Goal: Information Seeking & Learning: Check status

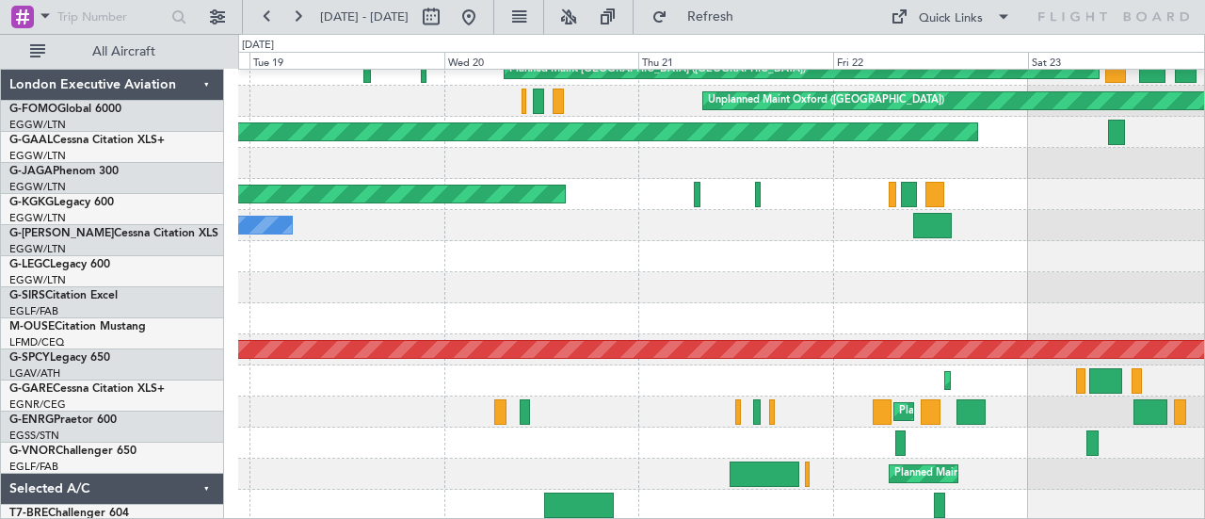
scroll to position [201, 0]
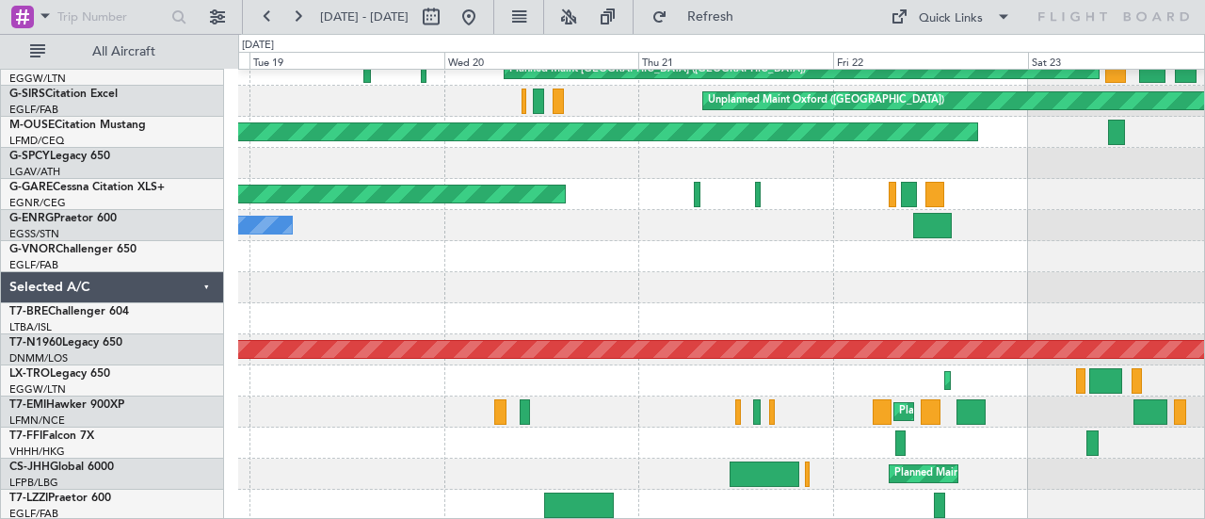
click at [299, 298] on div "Owner Owner Planned Maint [GEOGRAPHIC_DATA] ([GEOGRAPHIC_DATA]) Unplanned Maint…" at bounding box center [721, 194] width 967 height 652
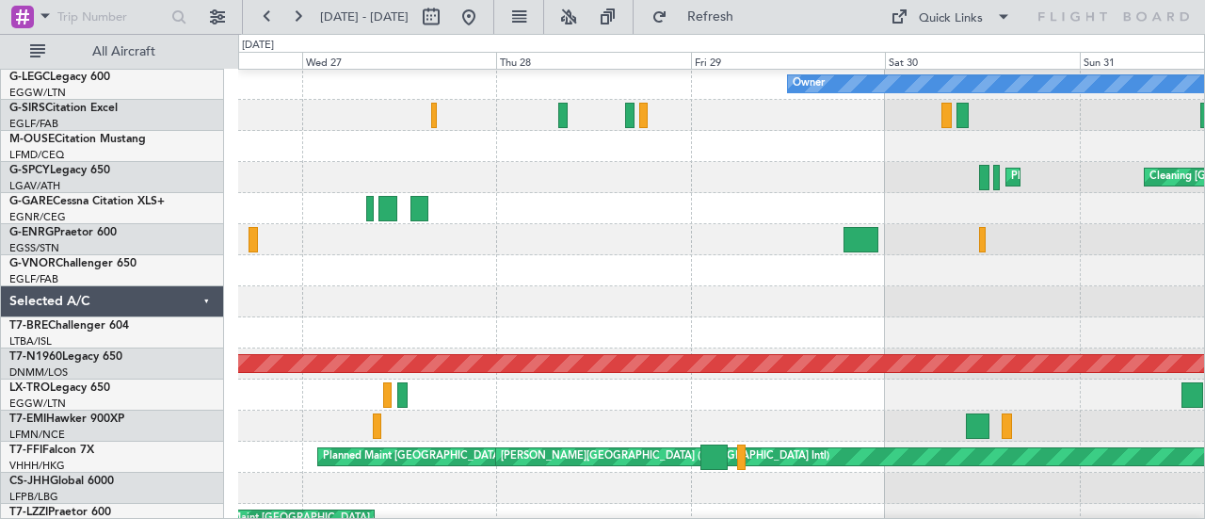
scroll to position [184, 0]
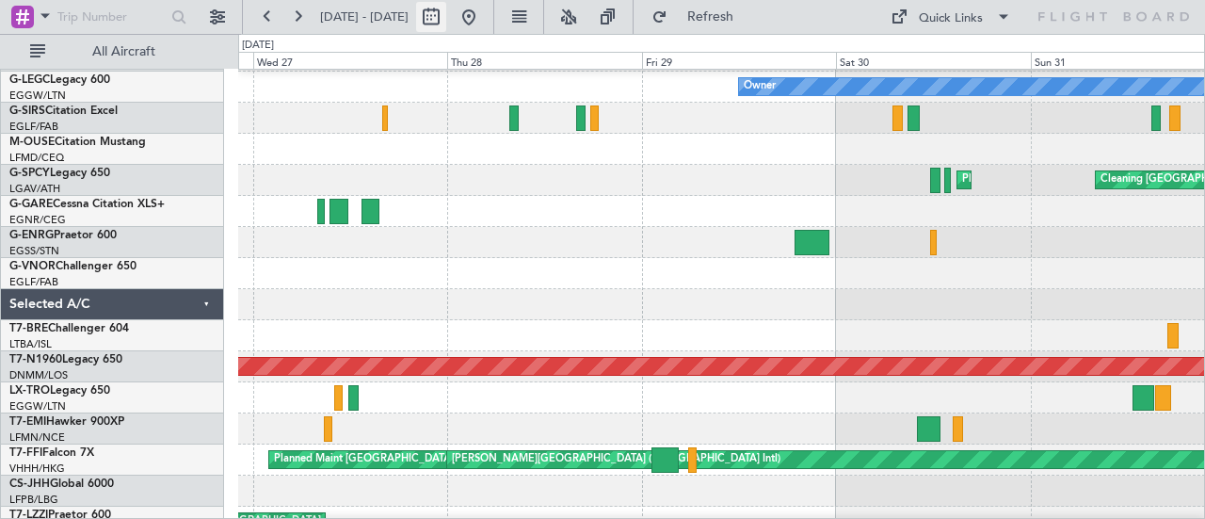
click at [446, 9] on button at bounding box center [431, 17] width 30 height 30
select select "8"
select select "2025"
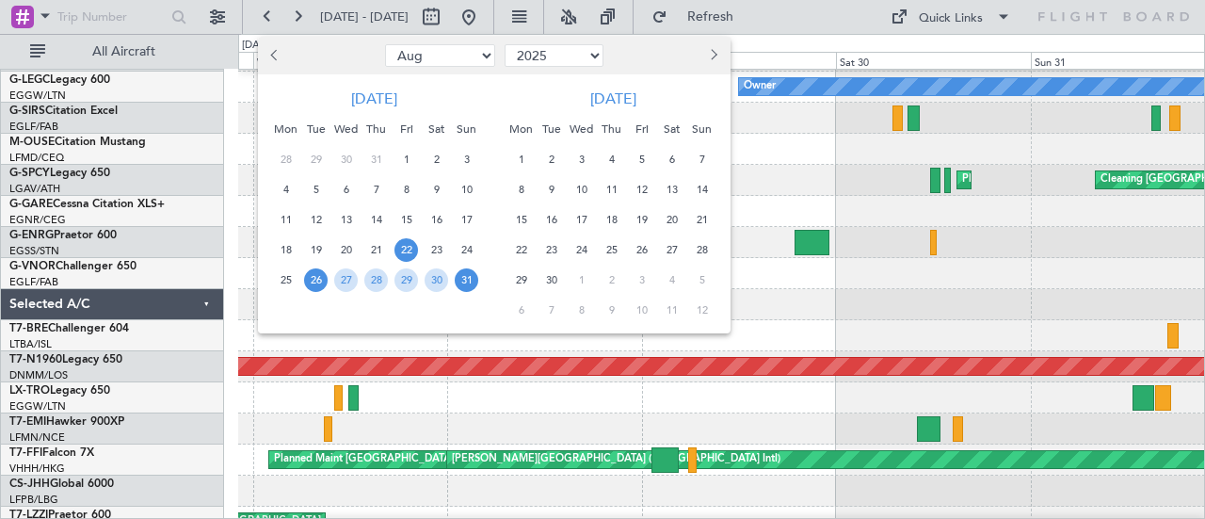
click at [408, 246] on span "22" at bounding box center [406, 250] width 24 height 24
click at [443, 246] on span "23" at bounding box center [436, 250] width 24 height 24
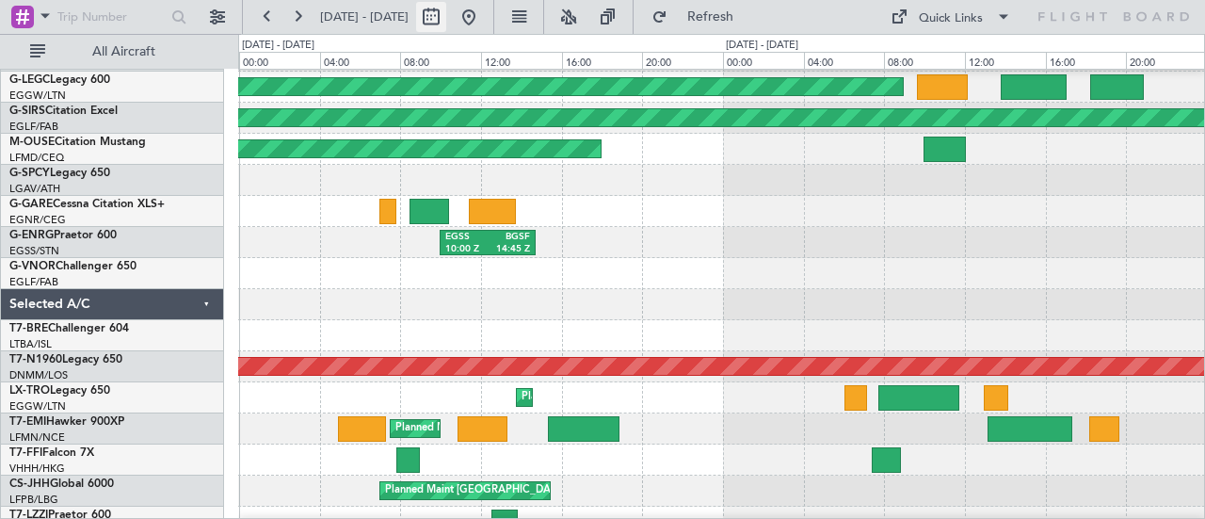
click at [446, 24] on button at bounding box center [431, 17] width 30 height 30
select select "8"
select select "2025"
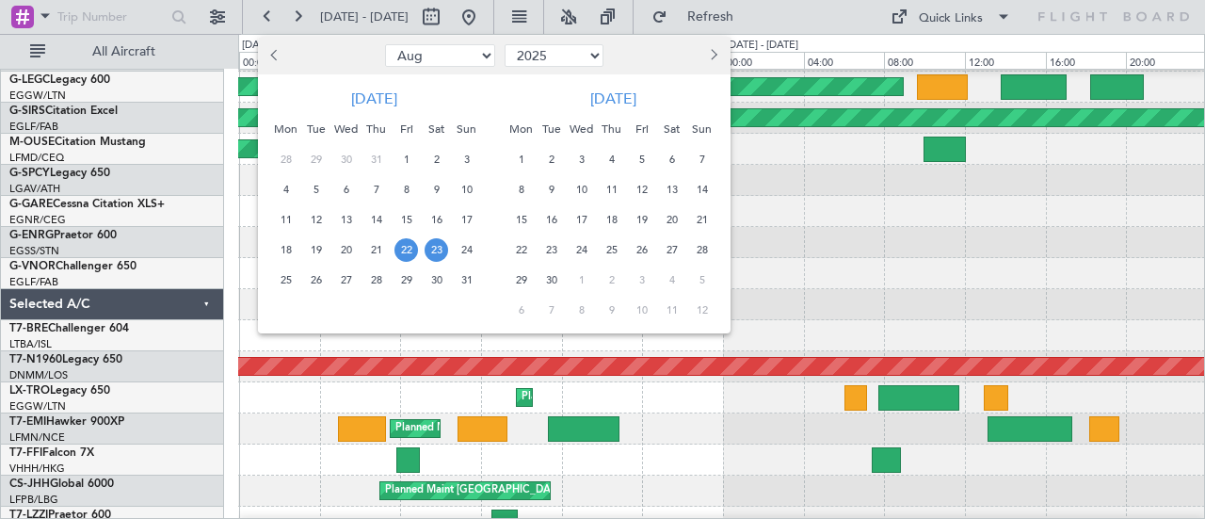
click at [442, 277] on span "30" at bounding box center [436, 280] width 24 height 24
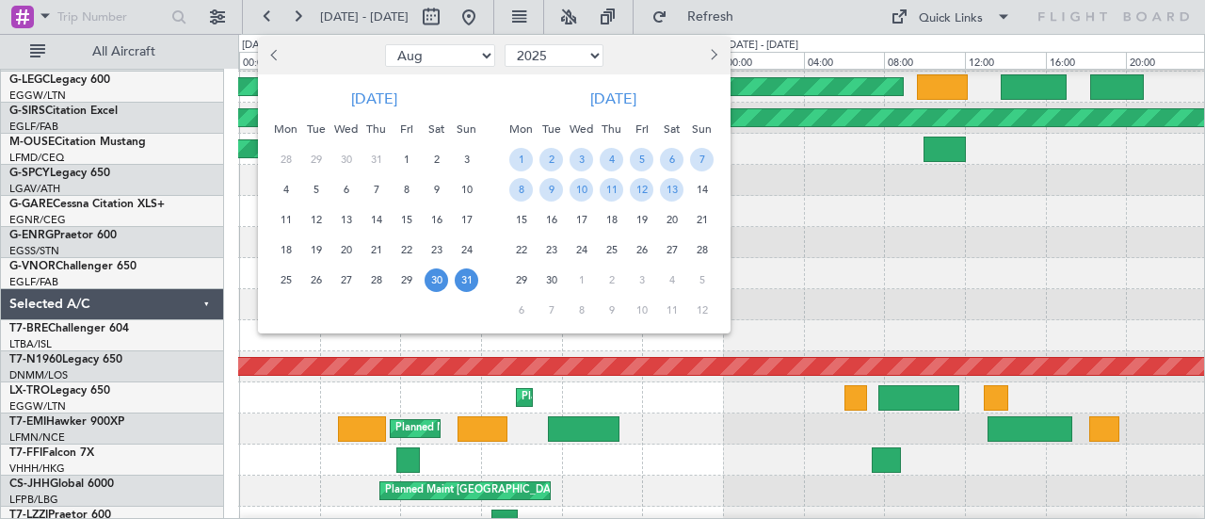
click at [457, 277] on span "31" at bounding box center [467, 280] width 24 height 24
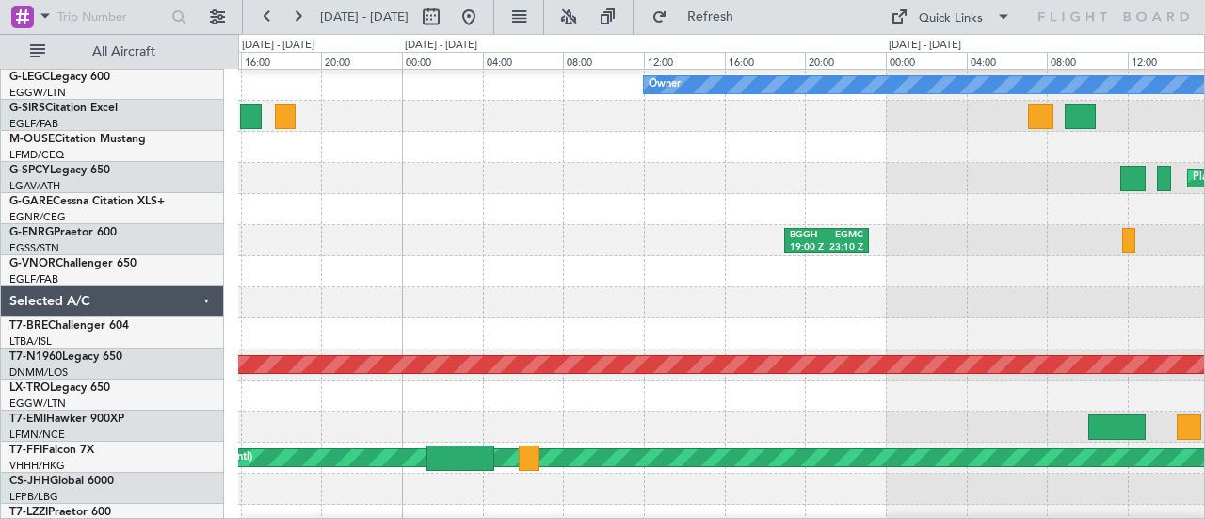
click at [918, 259] on div at bounding box center [721, 271] width 967 height 31
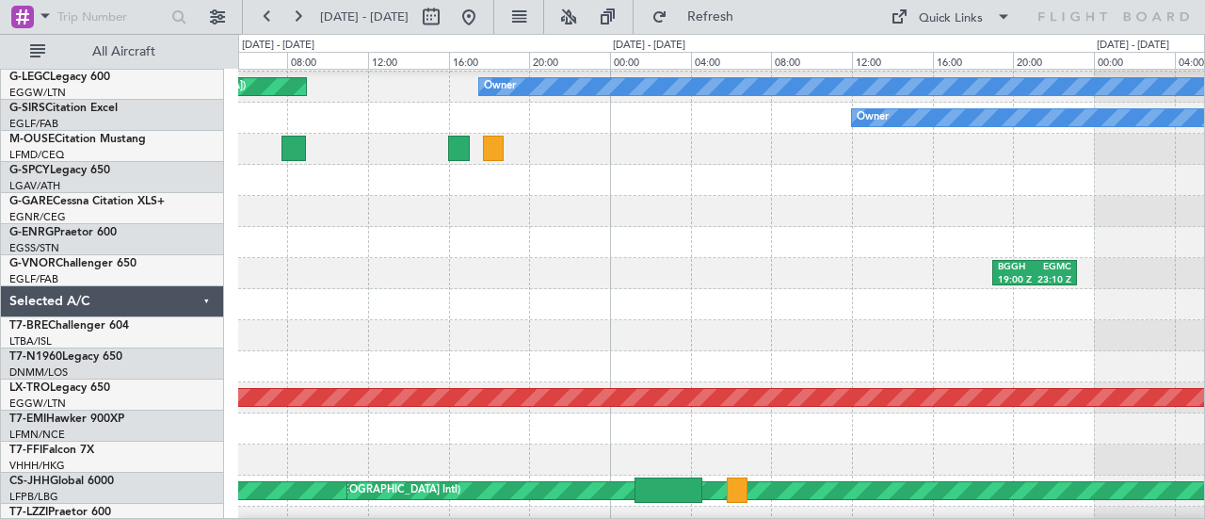
scroll to position [153, 0]
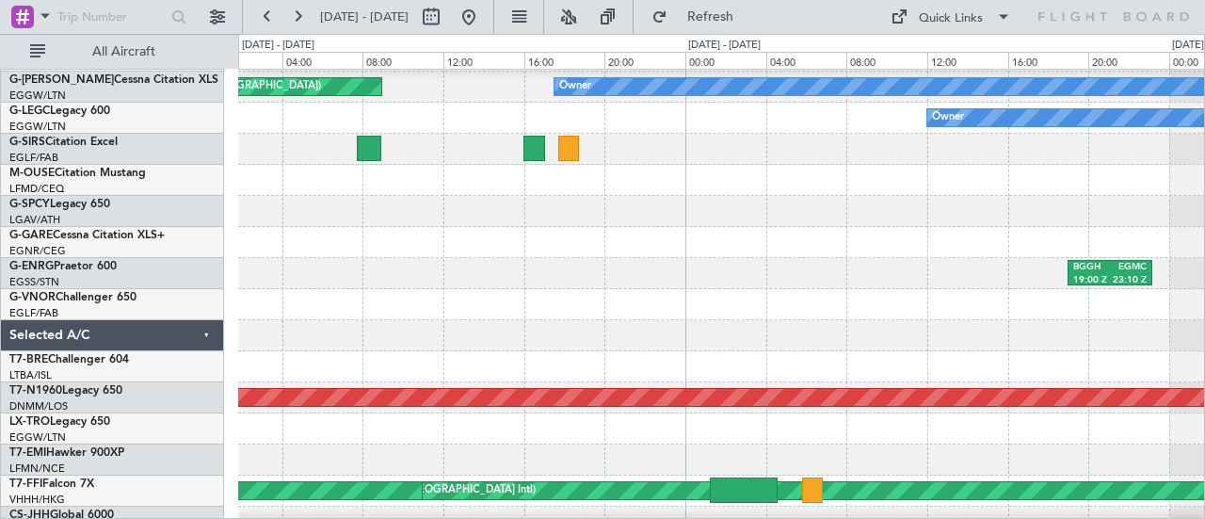
click at [745, 262] on div "BGGH 19:00 Z EGMC 23:10 Z" at bounding box center [721, 273] width 967 height 31
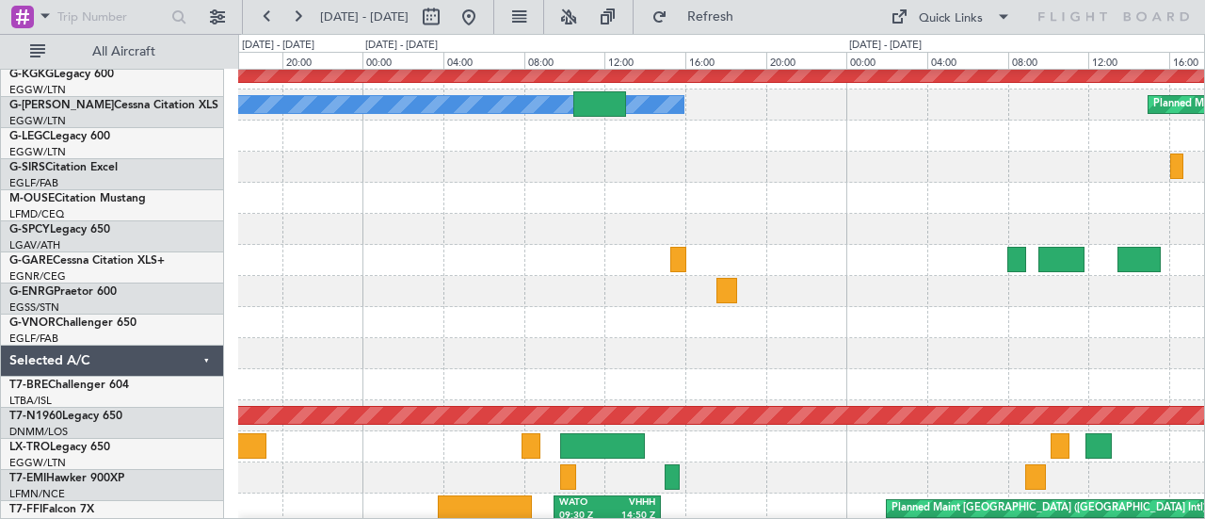
scroll to position [136, 0]
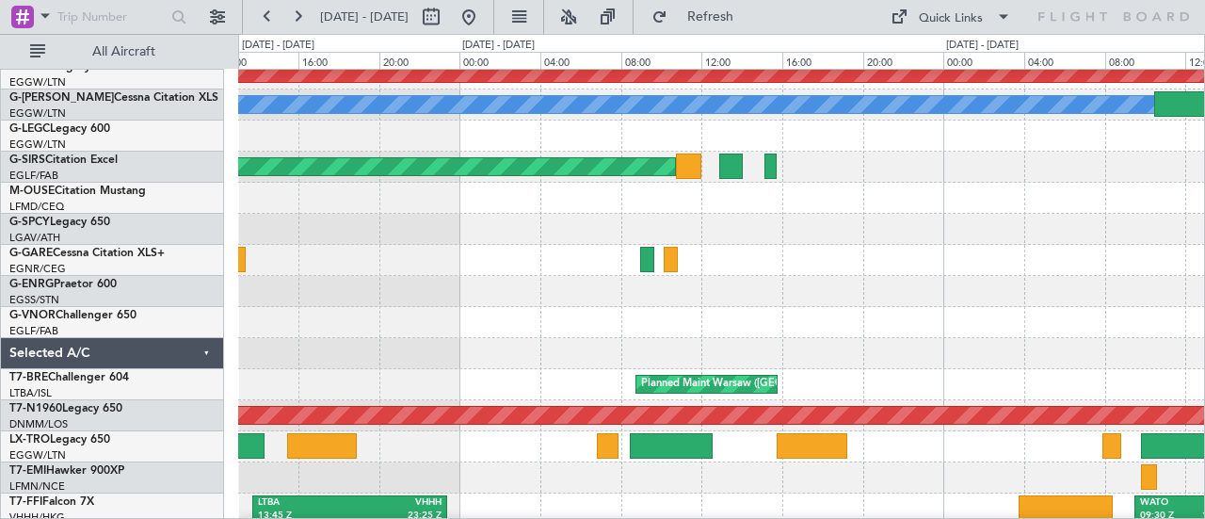
click at [1058, 296] on div at bounding box center [721, 291] width 967 height 31
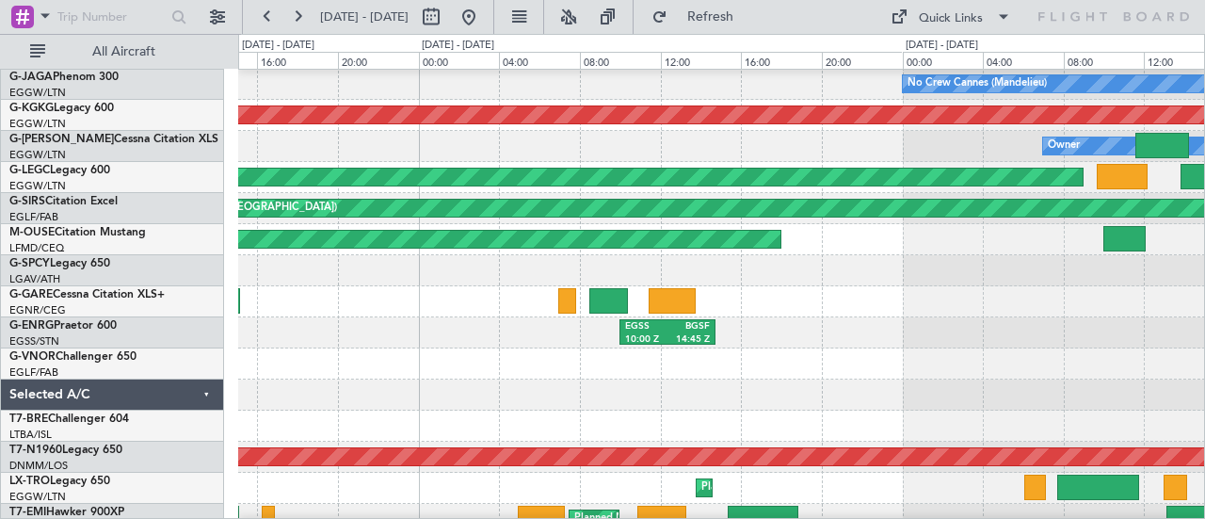
scroll to position [96, 0]
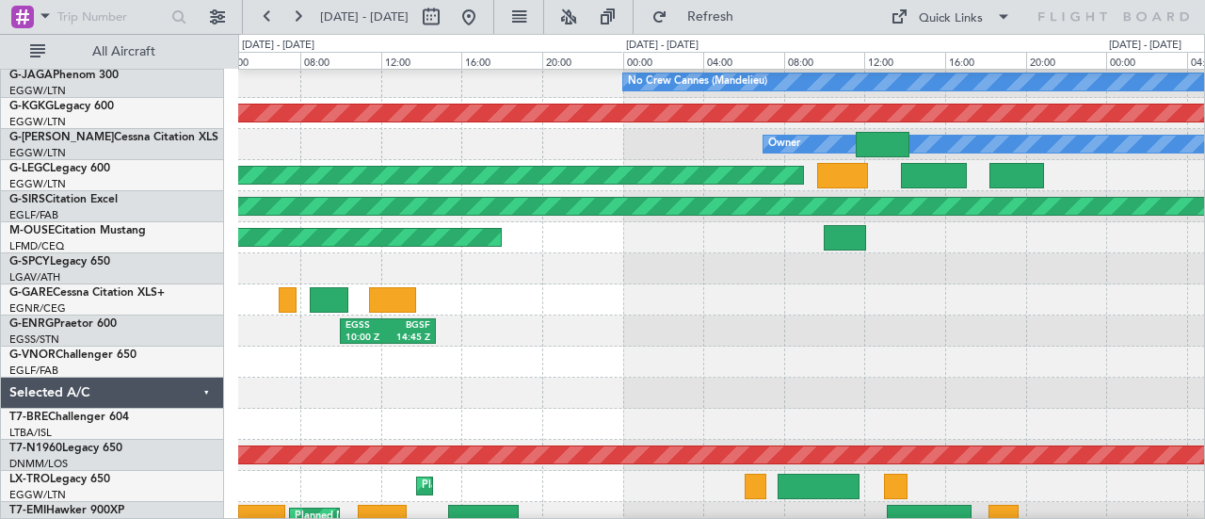
click at [529, 335] on div "EGSS 10:00 Z BGSF 14:45 Z" at bounding box center [721, 330] width 967 height 31
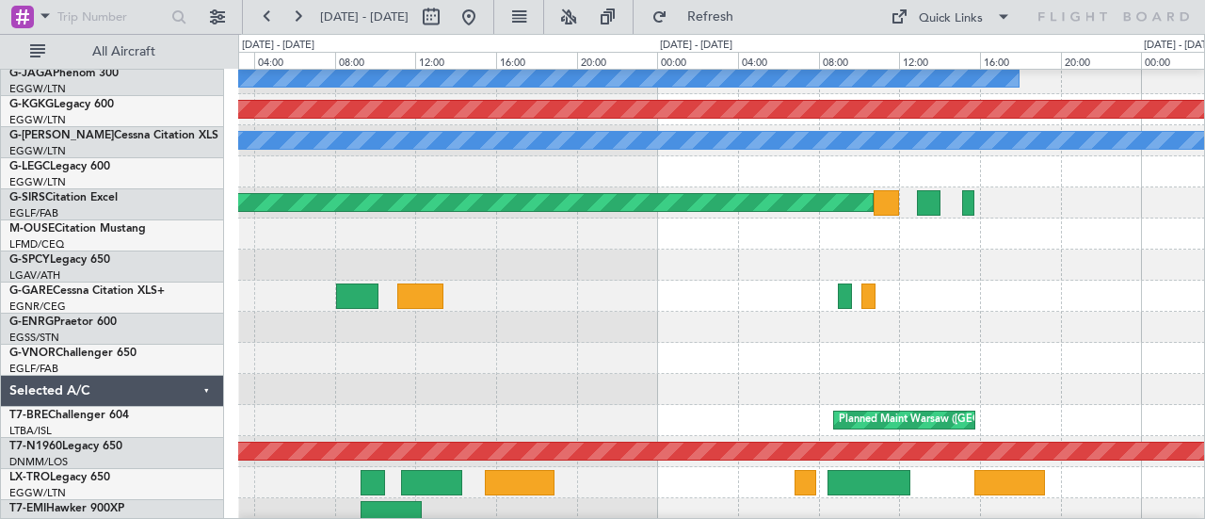
scroll to position [100, 0]
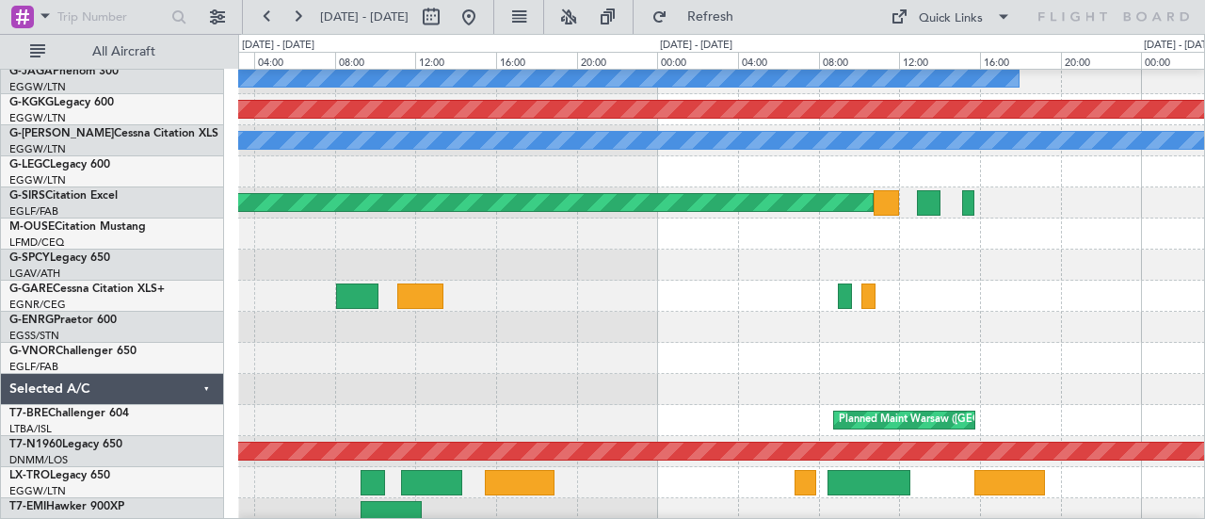
click at [424, 325] on div "Planned Maint Dusseldorf No Crew Cannes ([GEOGRAPHIC_DATA]) AOG Maint [GEOGRAPH…" at bounding box center [602, 276] width 1205 height 485
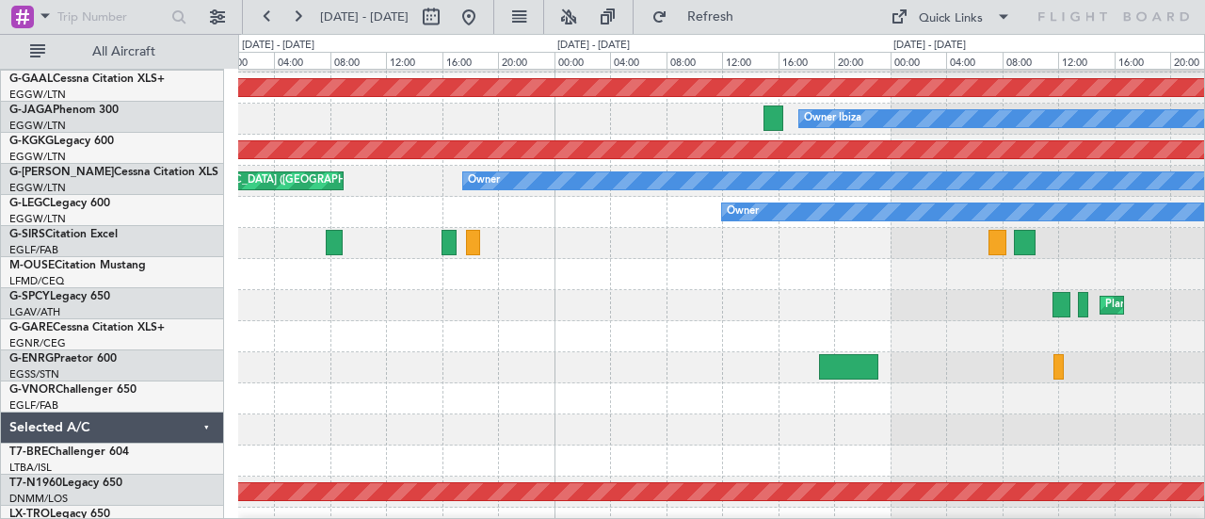
scroll to position [57, 0]
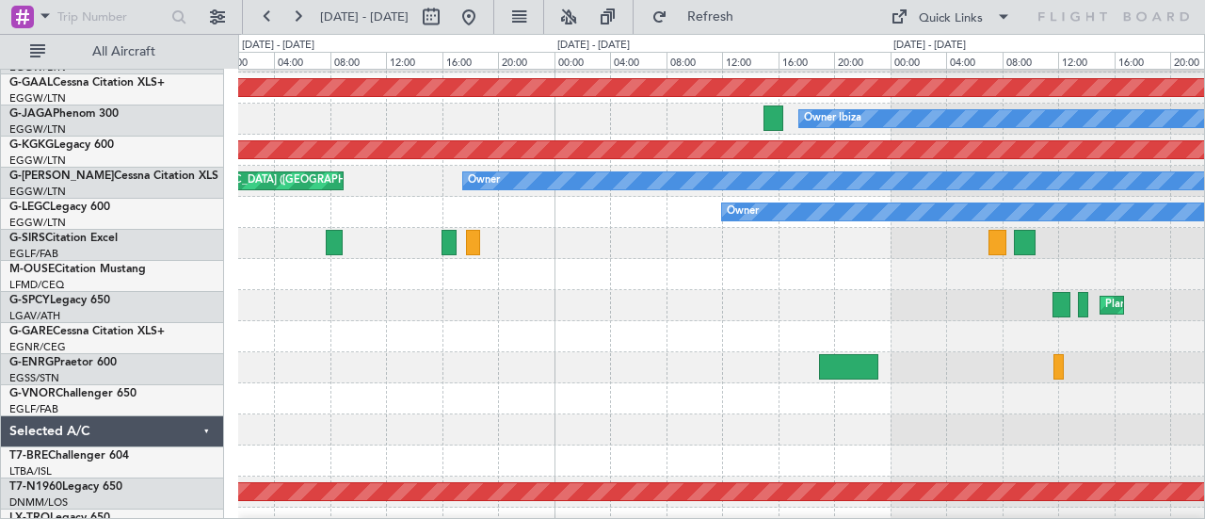
click at [290, 380] on div at bounding box center [721, 367] width 967 height 31
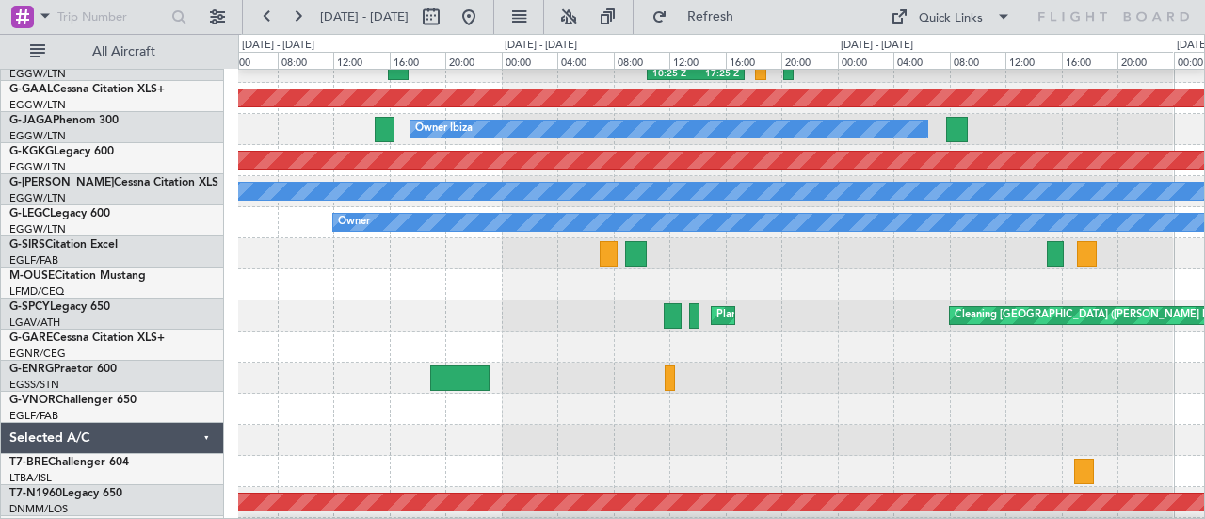
scroll to position [48, 0]
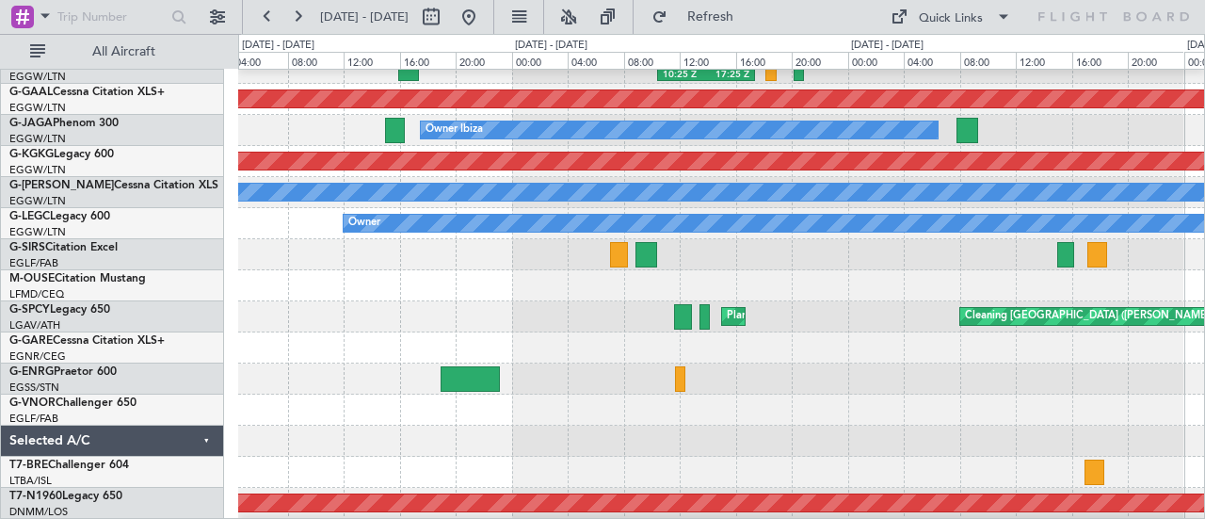
click at [569, 406] on div at bounding box center [721, 409] width 967 height 31
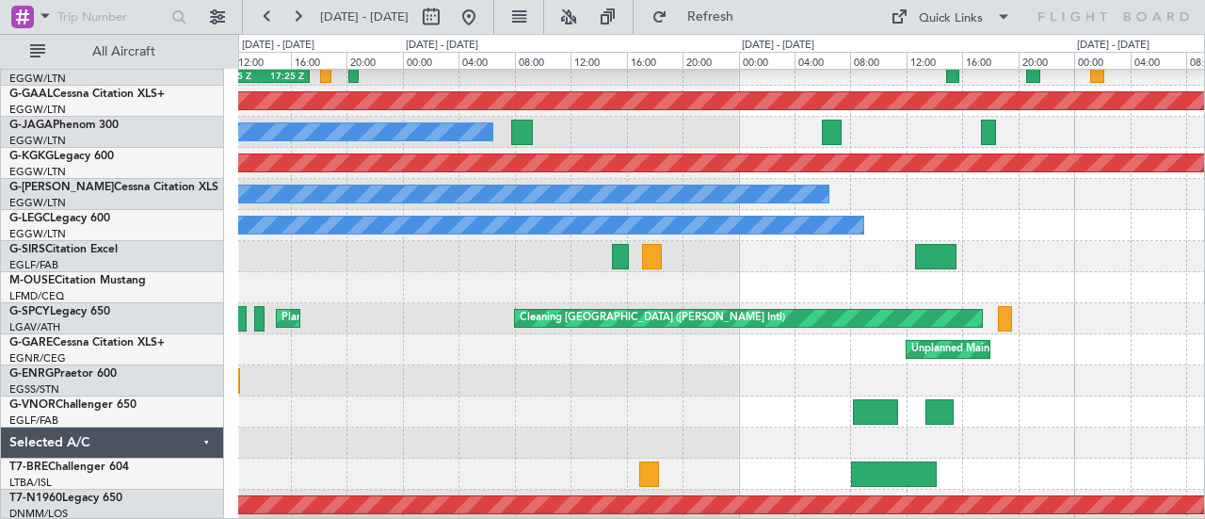
scroll to position [44, 0]
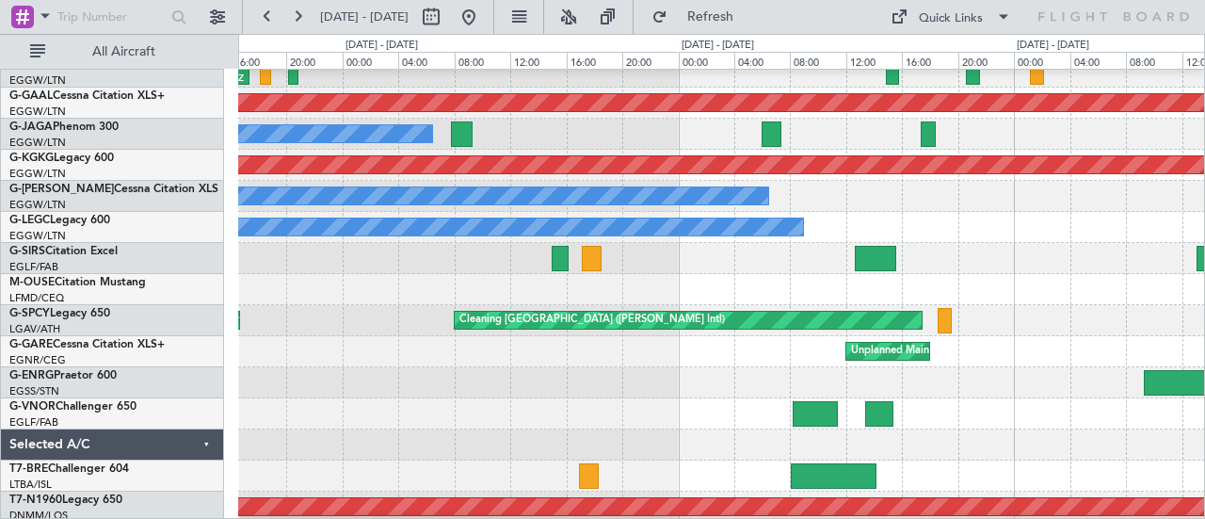
click at [408, 385] on div at bounding box center [721, 382] width 967 height 31
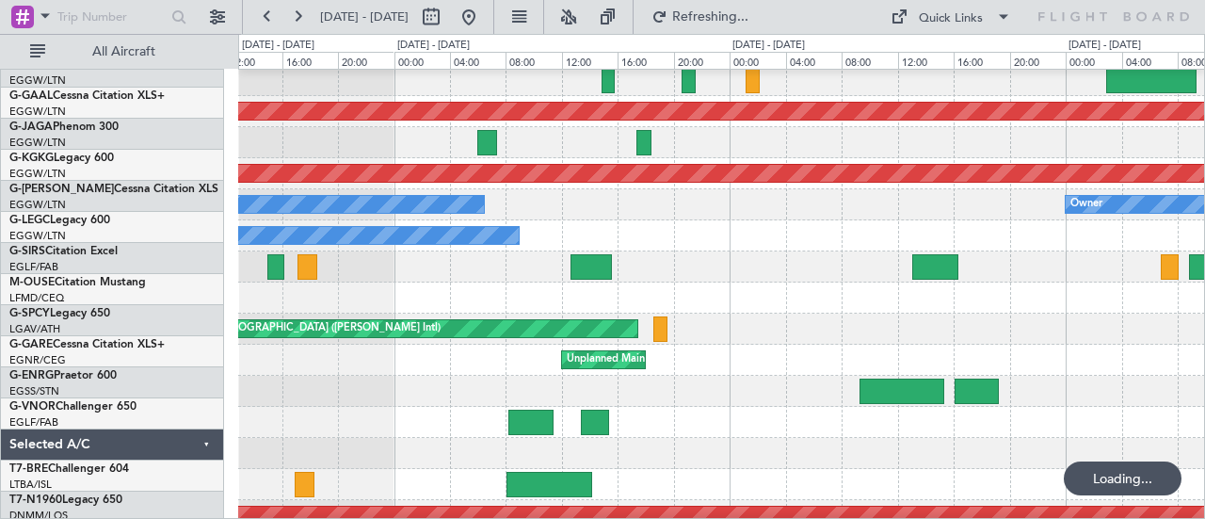
scroll to position [36, 0]
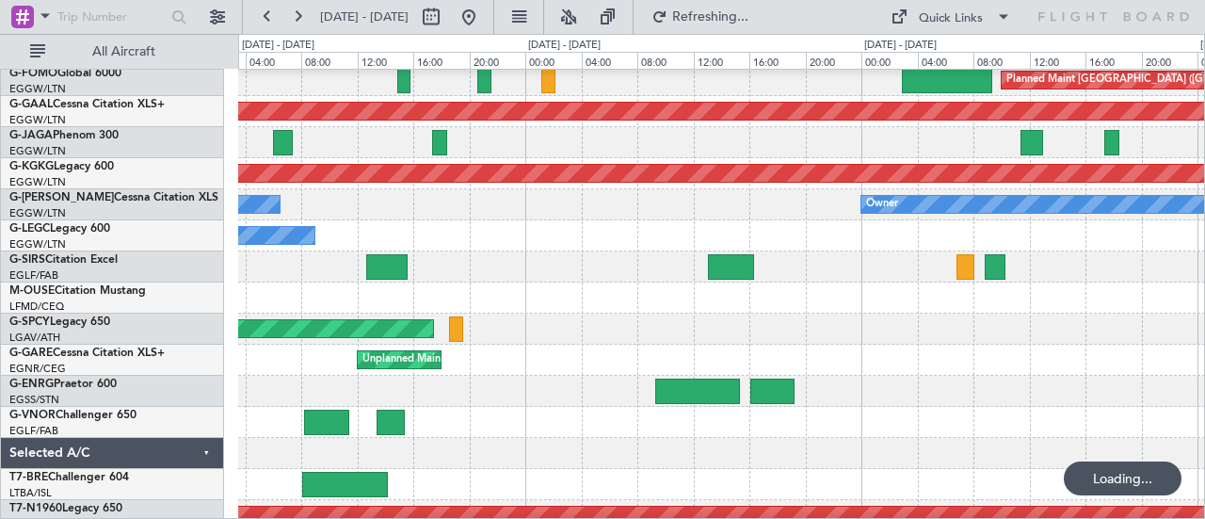
click at [444, 383] on div at bounding box center [721, 391] width 967 height 31
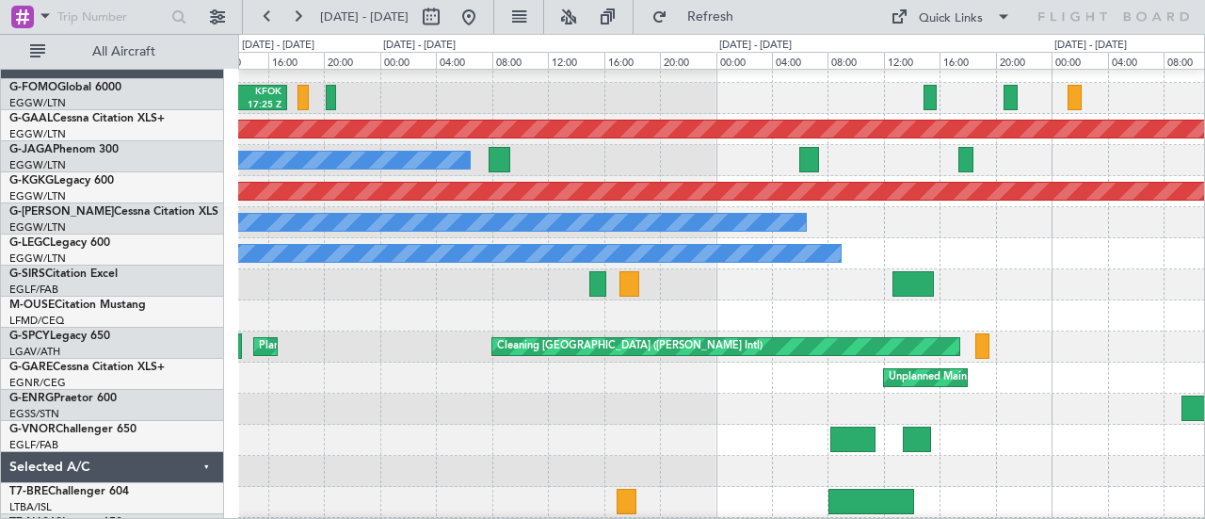
scroll to position [18, 0]
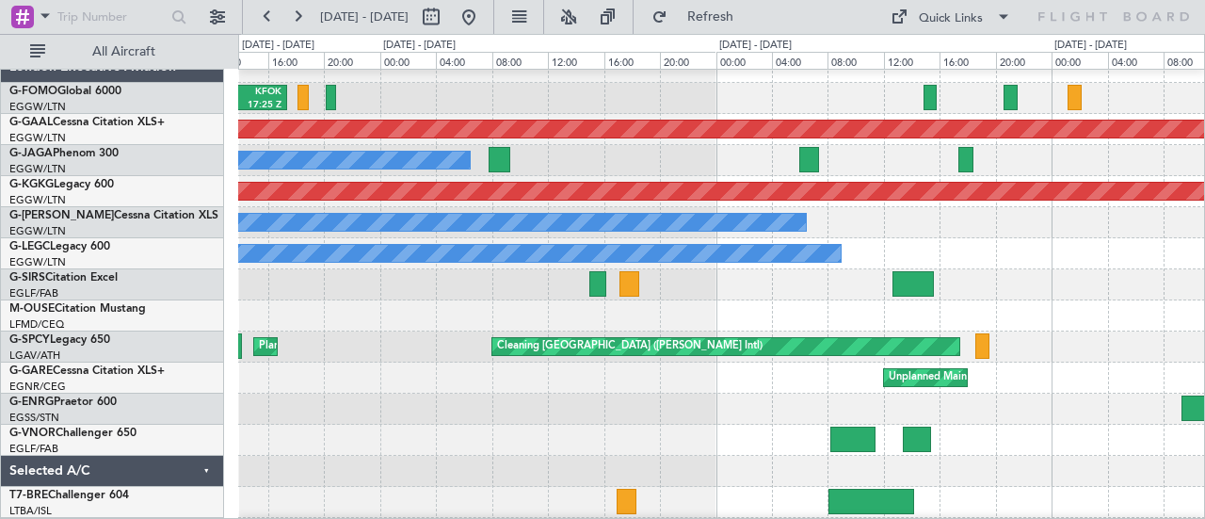
click at [794, 400] on div at bounding box center [721, 408] width 967 height 31
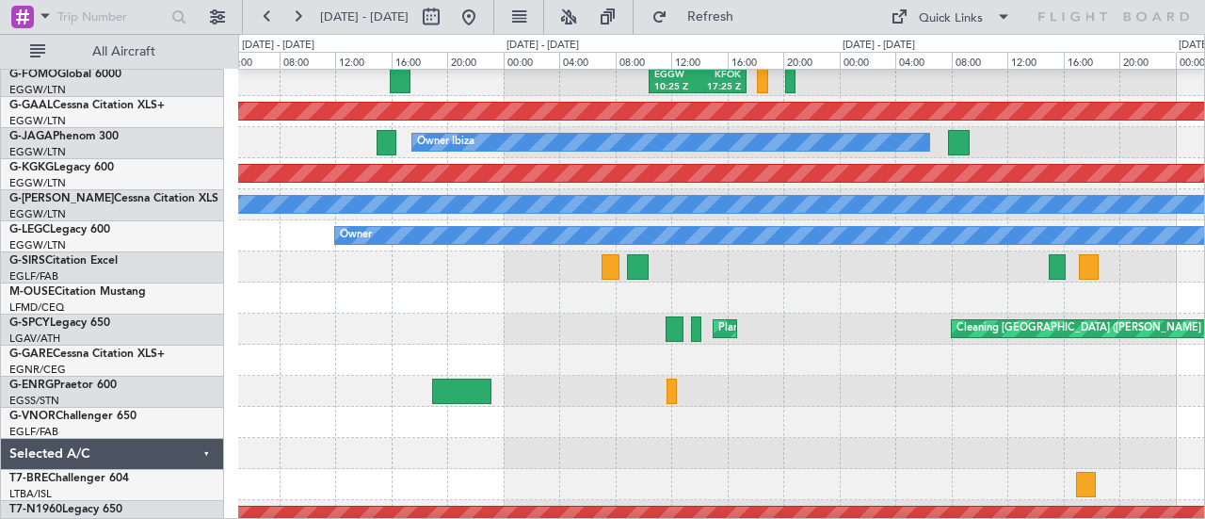
scroll to position [36, 0]
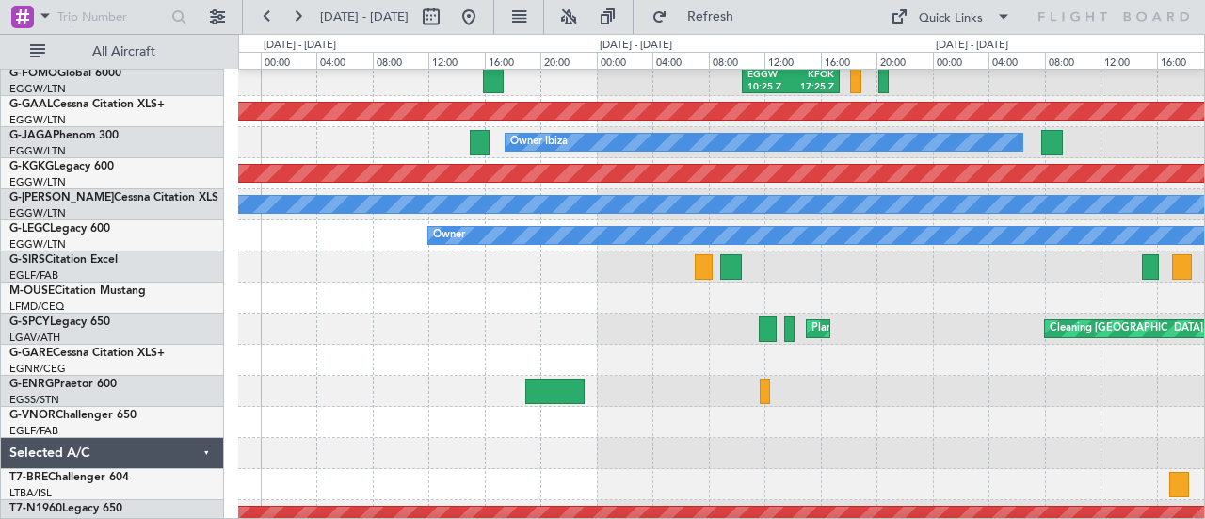
click at [822, 434] on div at bounding box center [721, 422] width 967 height 31
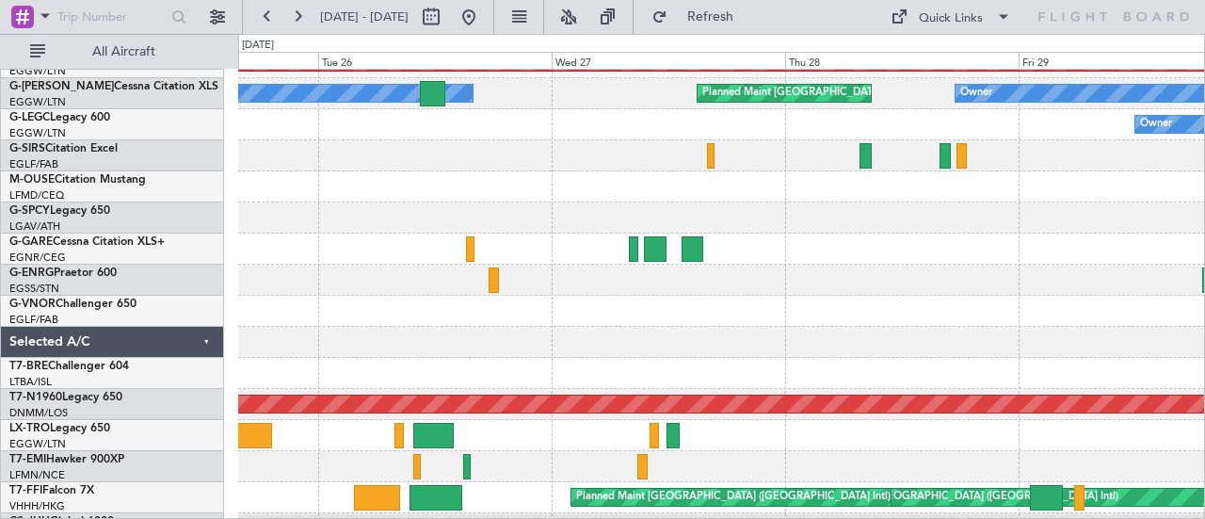
scroll to position [131, 0]
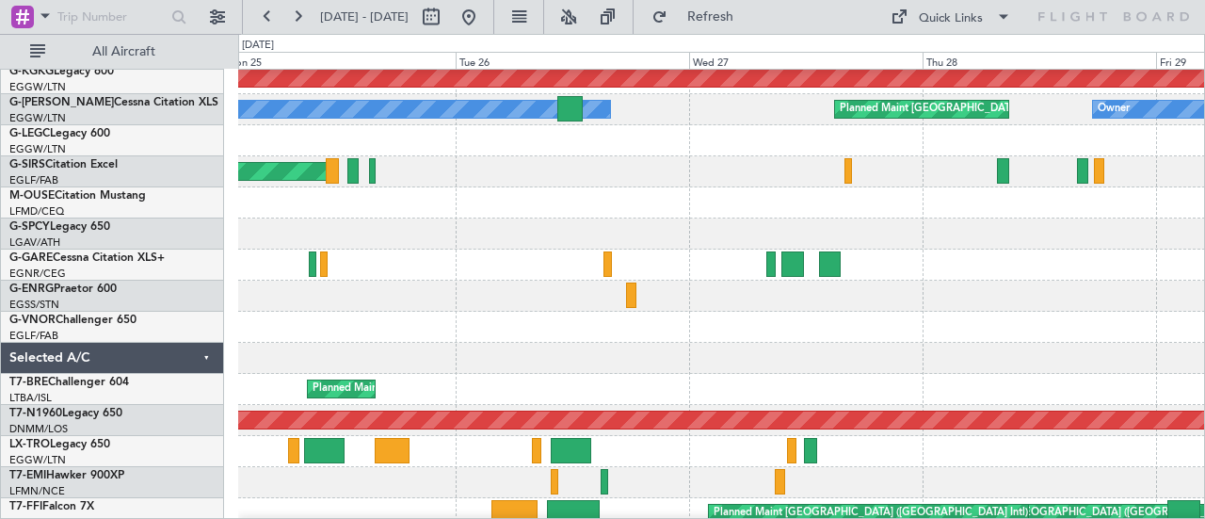
click at [1204, 368] on div "No Crew Cannes (Mandelieu) Owner Ibiza AOG Maint [GEOGRAPHIC_DATA] ([GEOGRAPHIC…" at bounding box center [602, 276] width 1205 height 485
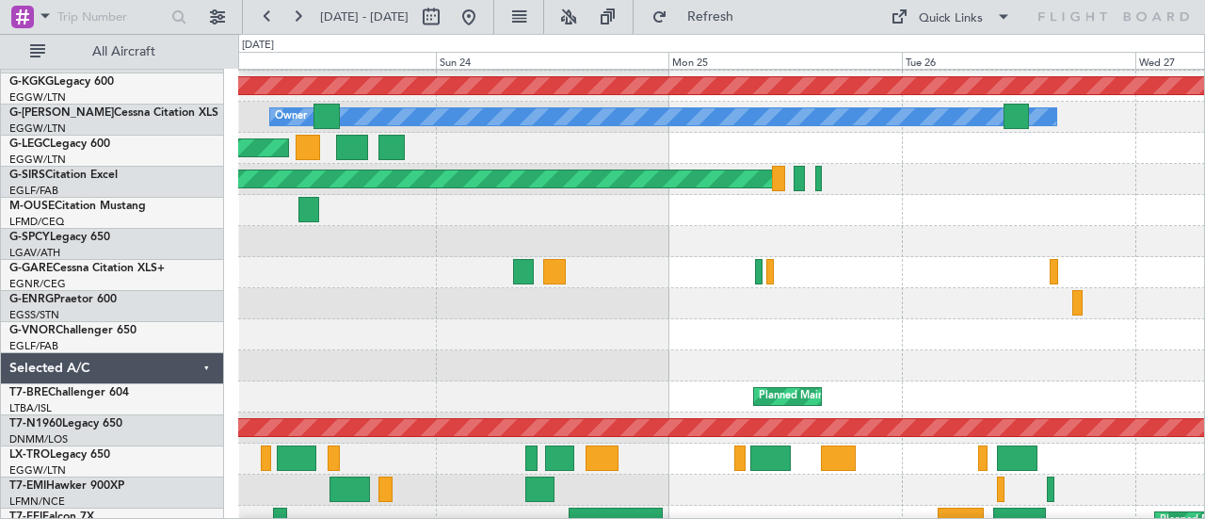
scroll to position [123, 0]
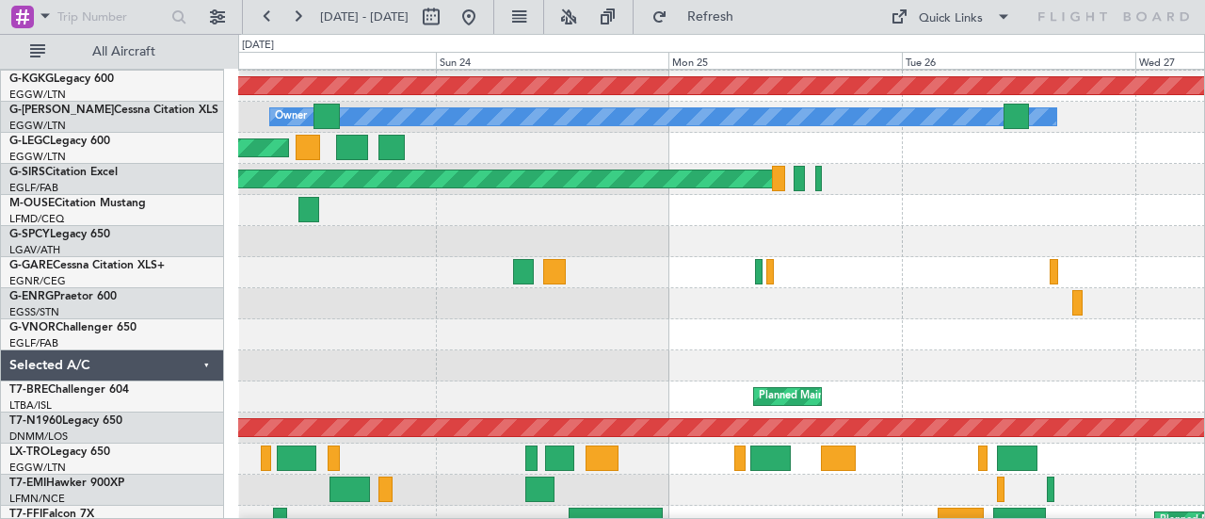
click at [778, 360] on div at bounding box center [721, 365] width 967 height 31
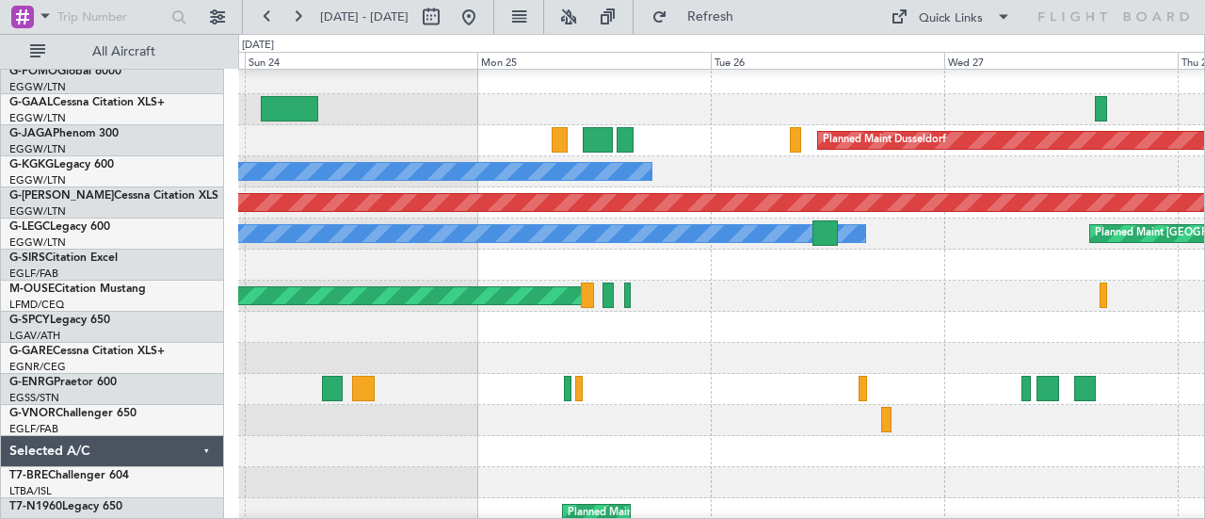
scroll to position [0, 0]
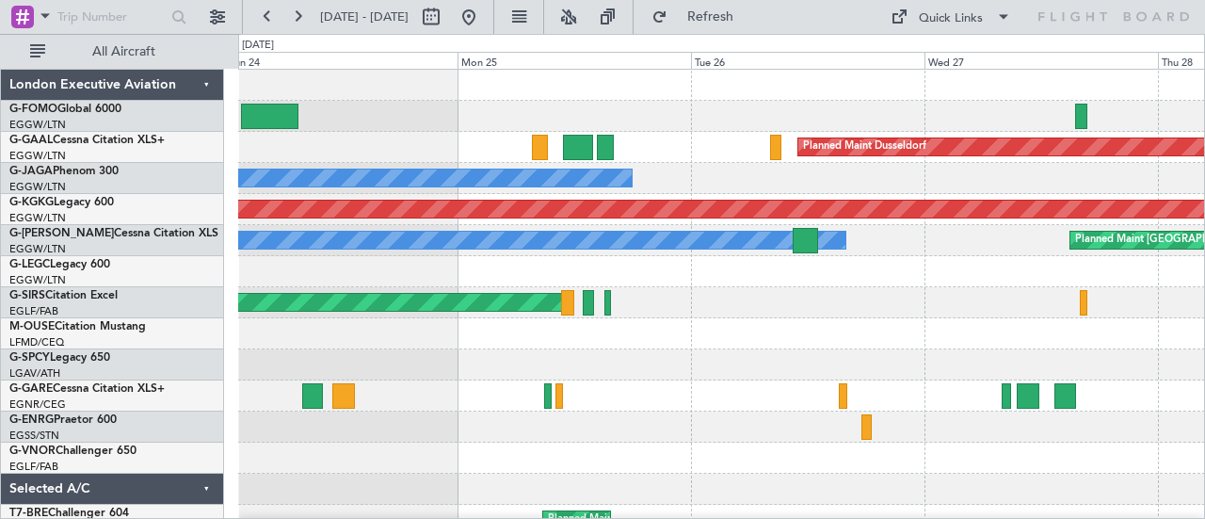
click at [480, 440] on div at bounding box center [721, 426] width 967 height 31
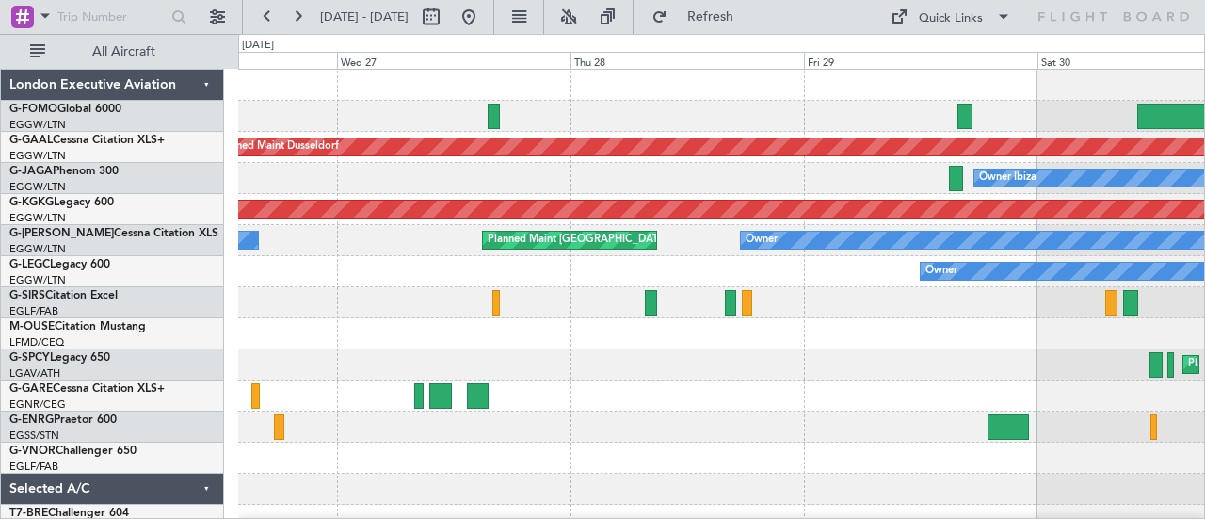
click at [282, 357] on div "Planned Maint Dusseldorf Owner Ibiza No Crew Cannes ([GEOGRAPHIC_DATA]) AOG Mai…" at bounding box center [721, 396] width 967 height 652
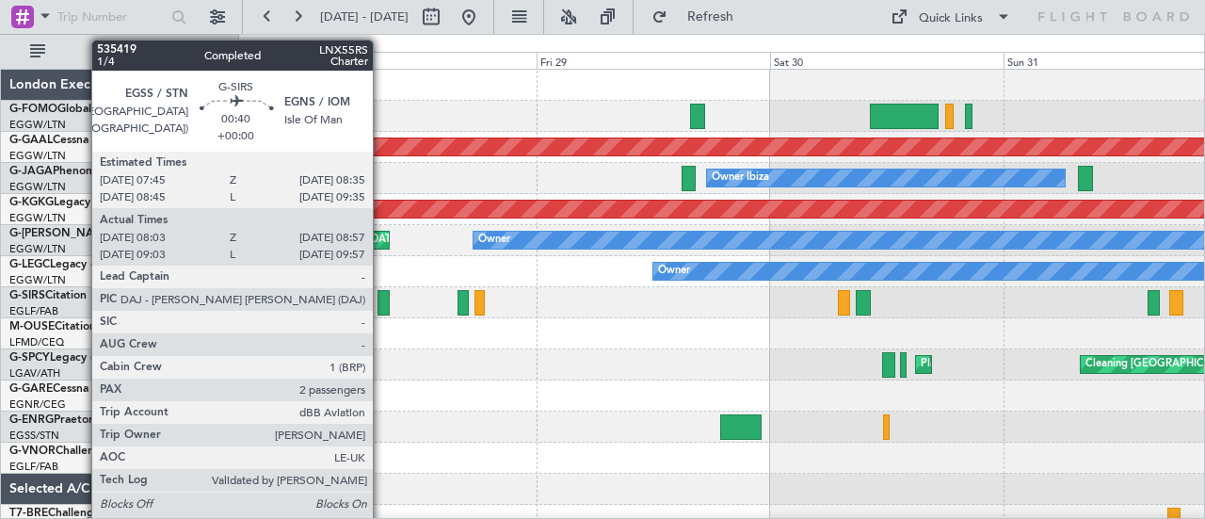
click at [382, 306] on div at bounding box center [383, 302] width 12 height 25
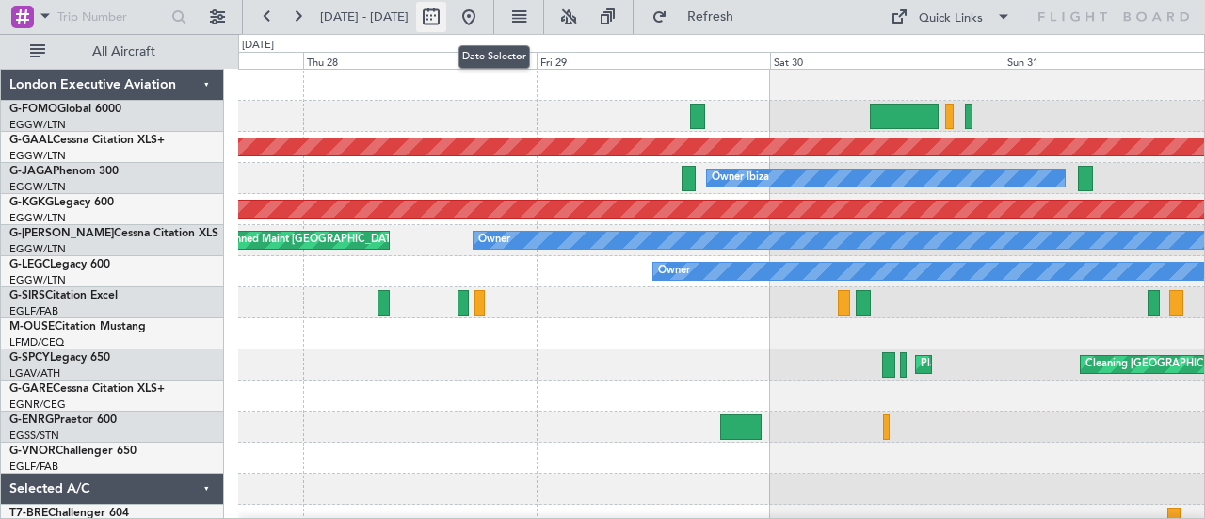
click at [446, 11] on button at bounding box center [431, 17] width 30 height 30
select select "8"
select select "2025"
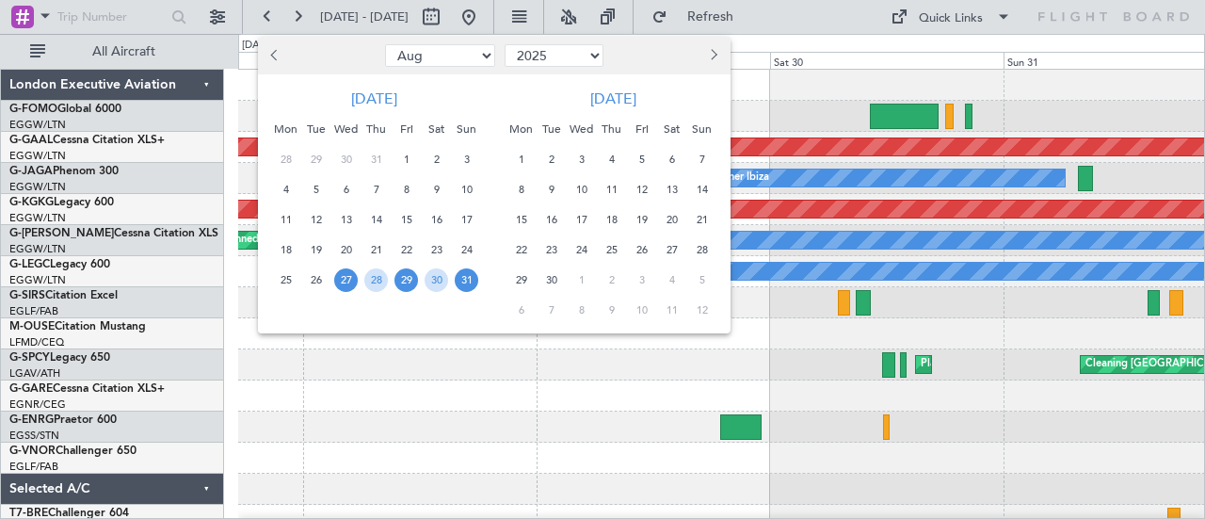
click at [407, 287] on span "29" at bounding box center [406, 280] width 24 height 24
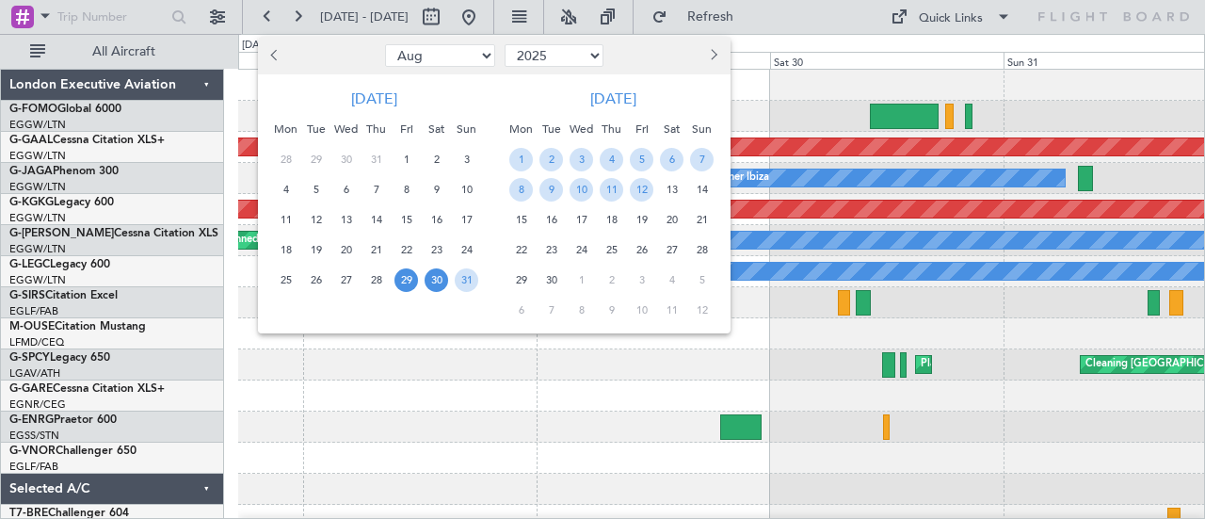
click at [440, 285] on span "30" at bounding box center [436, 280] width 24 height 24
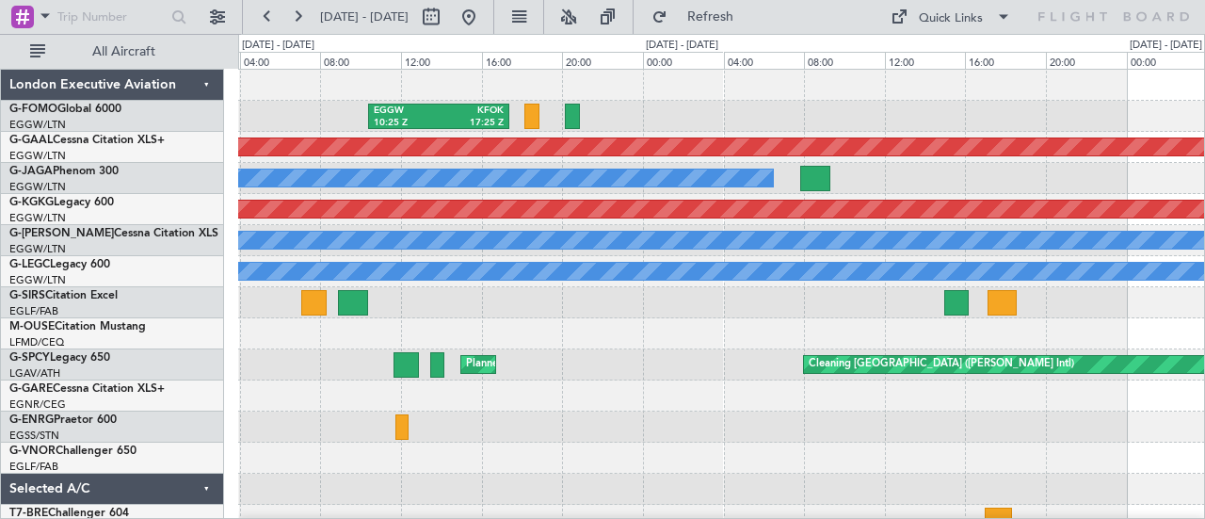
click at [400, 429] on div "BGGH 19:00 Z EGMC 23:10 Z" at bounding box center [721, 426] width 967 height 31
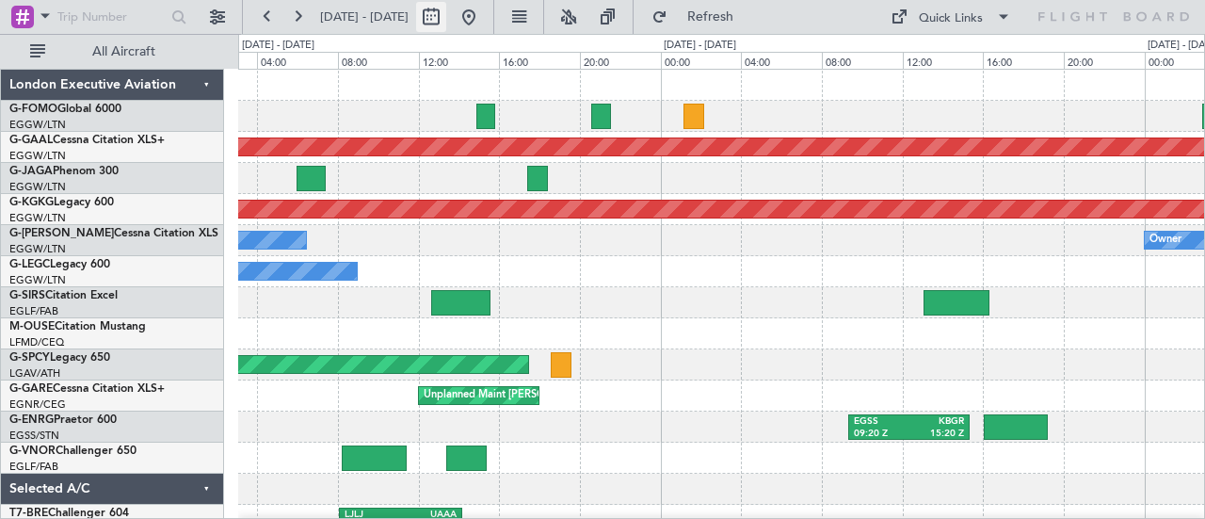
click at [446, 5] on button at bounding box center [431, 17] width 30 height 30
select select "9"
select select "2025"
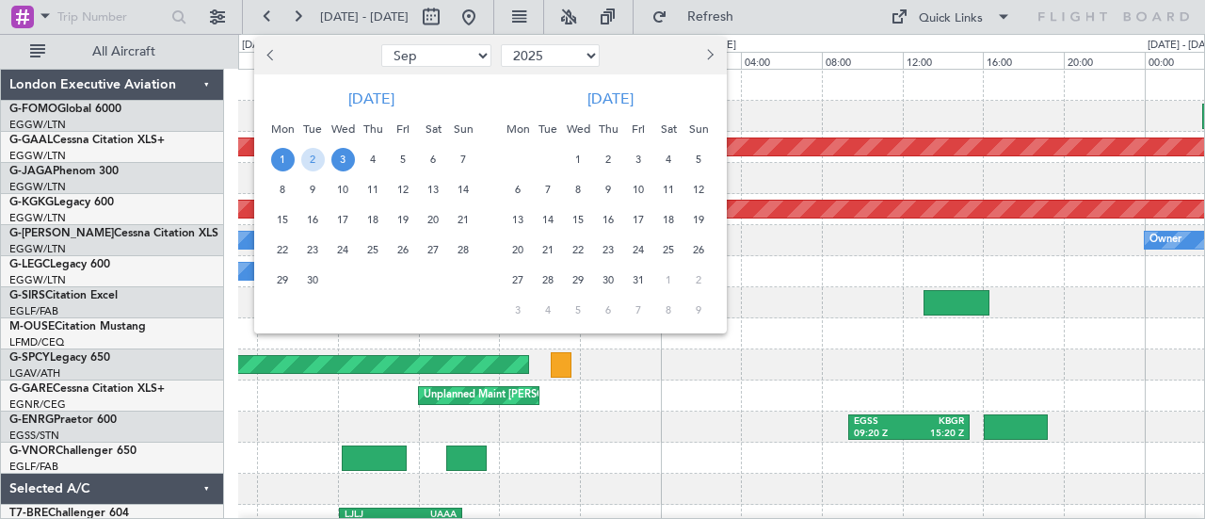
click at [271, 57] on span "Previous month" at bounding box center [272, 54] width 11 height 11
select select "8"
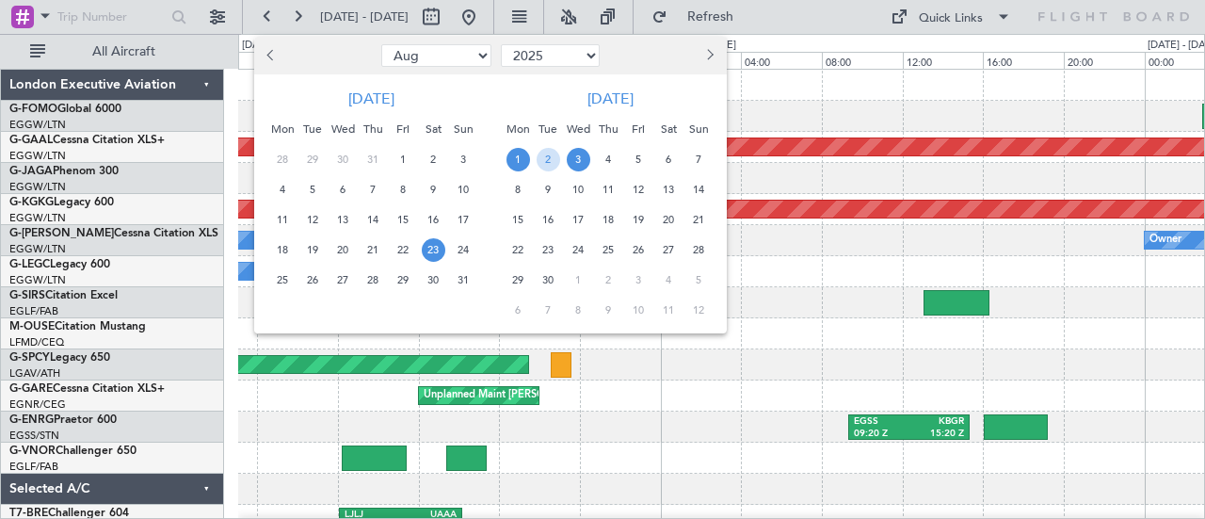
click at [434, 253] on span "23" at bounding box center [434, 250] width 24 height 24
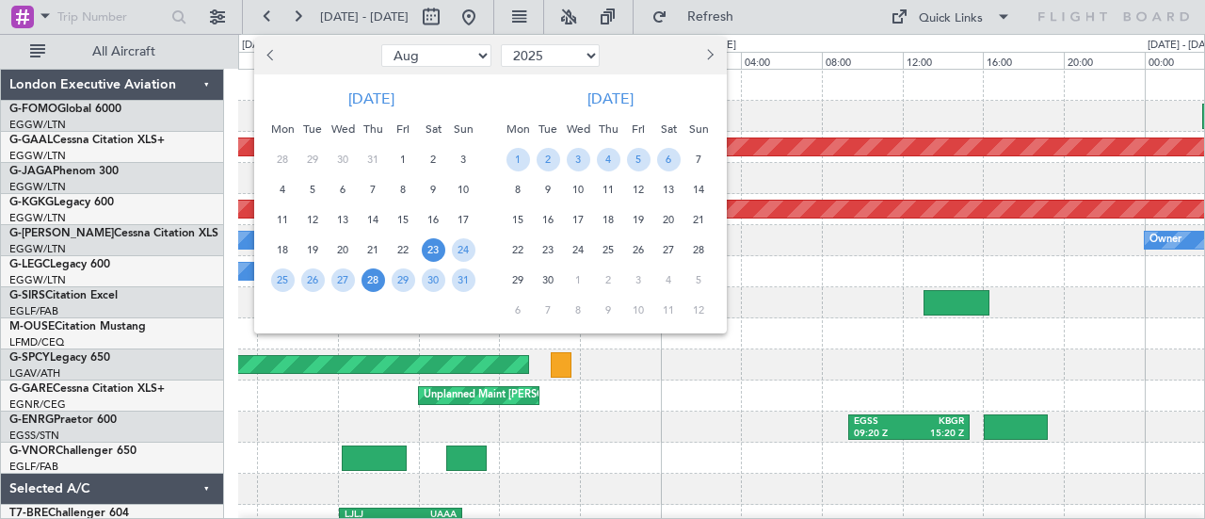
click at [381, 278] on span "28" at bounding box center [373, 280] width 24 height 24
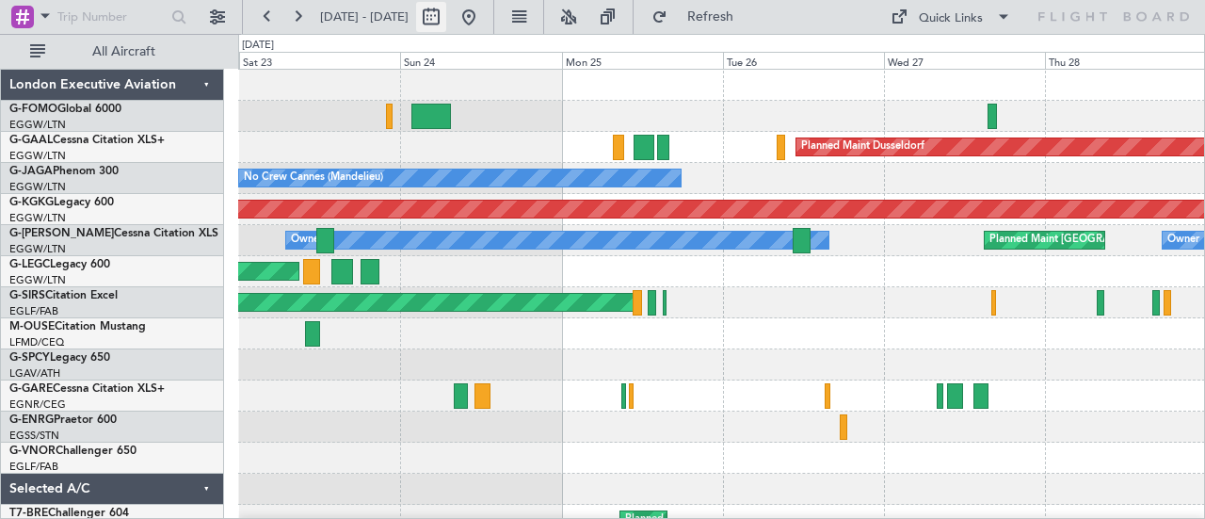
click at [446, 15] on button at bounding box center [431, 17] width 30 height 30
select select "8"
select select "2025"
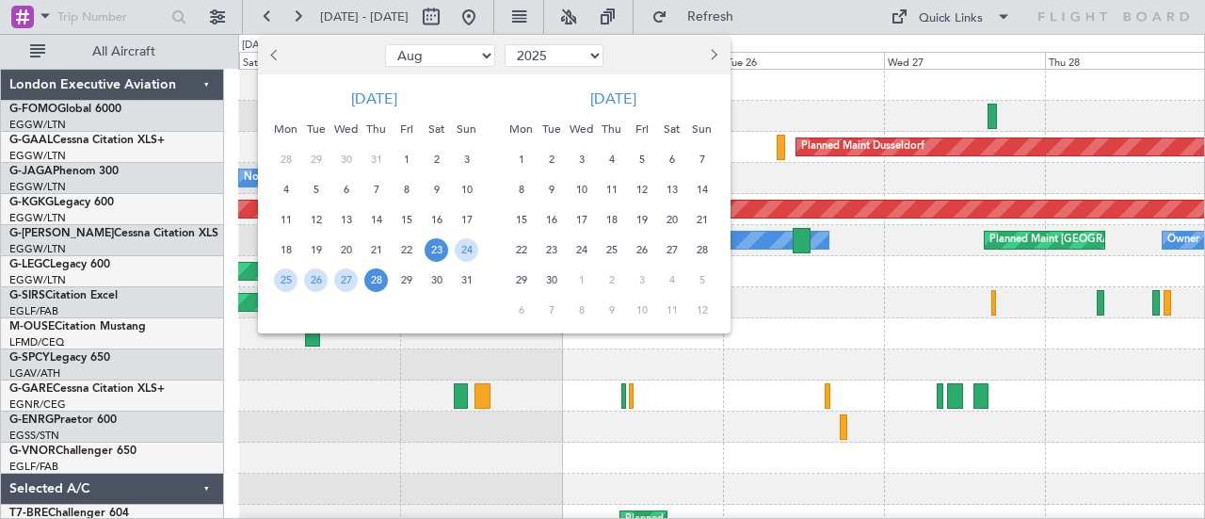
click at [614, 160] on span "4" at bounding box center [612, 160] width 24 height 24
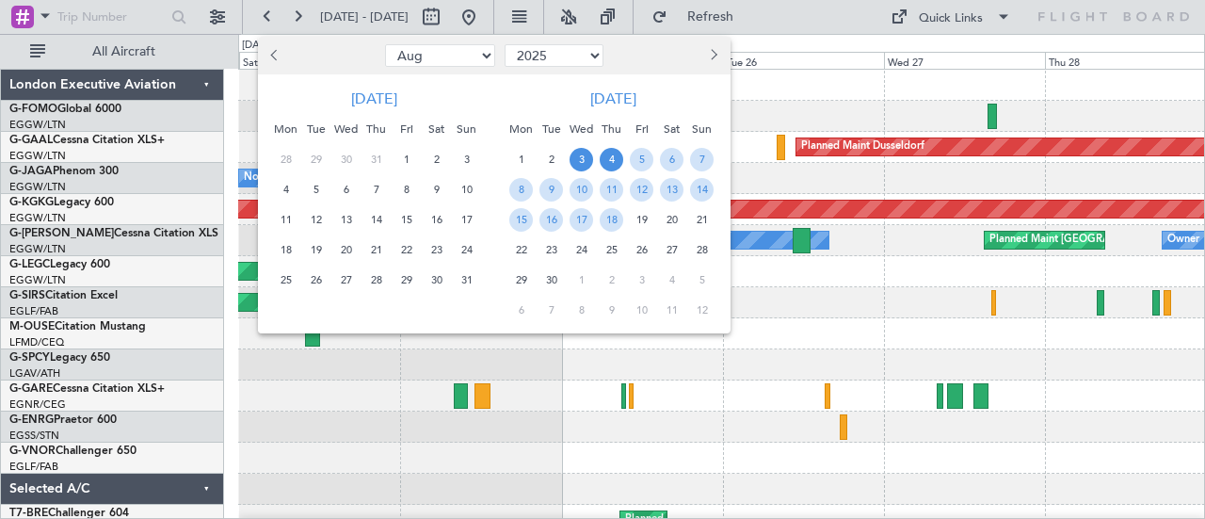
click at [589, 151] on span "3" at bounding box center [581, 160] width 24 height 24
click at [616, 151] on span "4" at bounding box center [612, 160] width 24 height 24
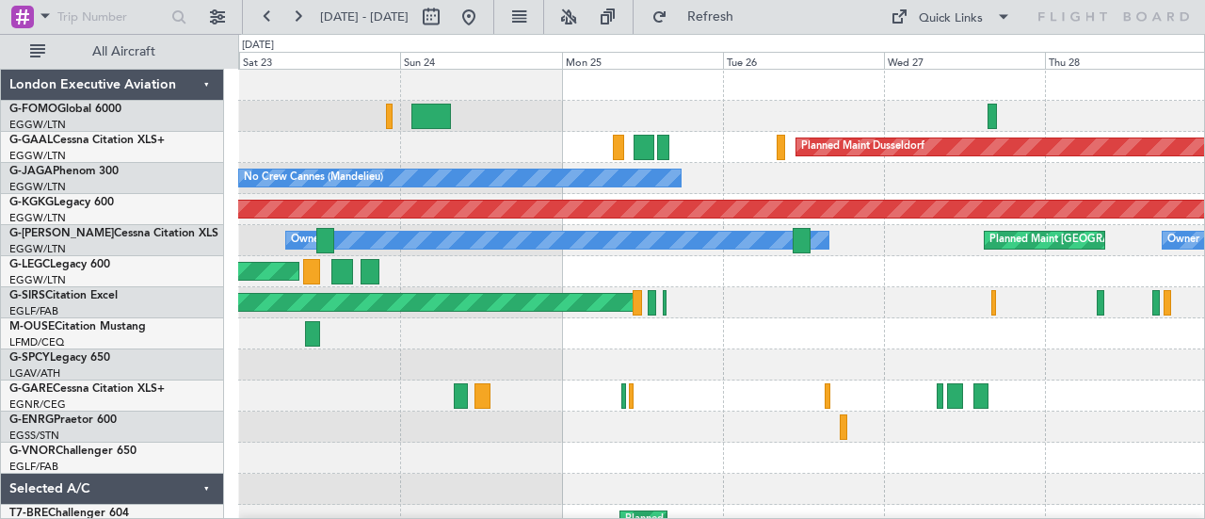
select select "9"
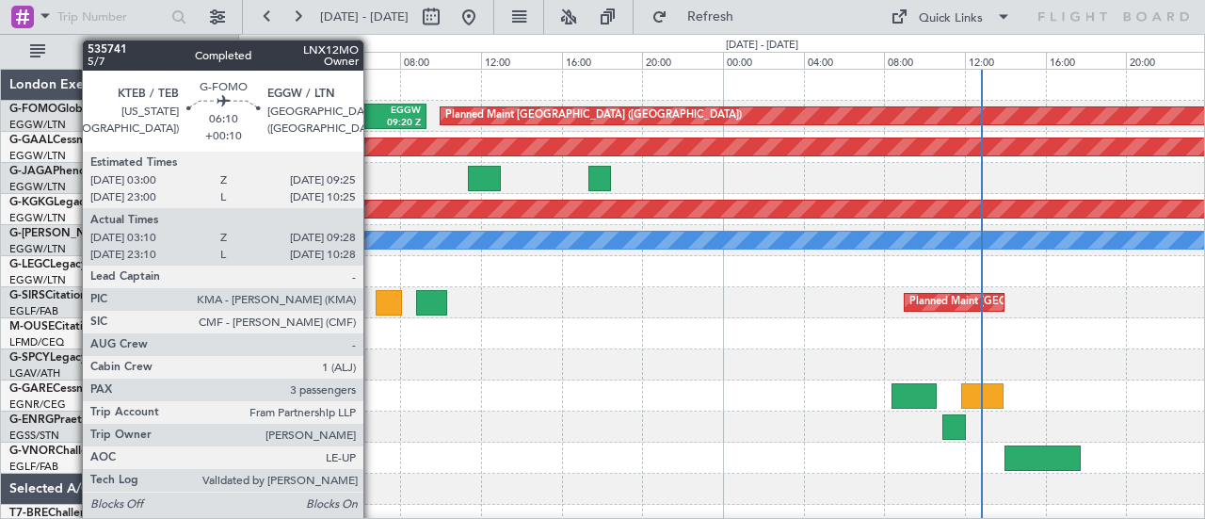
click at [373, 117] on div "09:20 Z" at bounding box center [390, 123] width 59 height 13
